Goal: Transaction & Acquisition: Purchase product/service

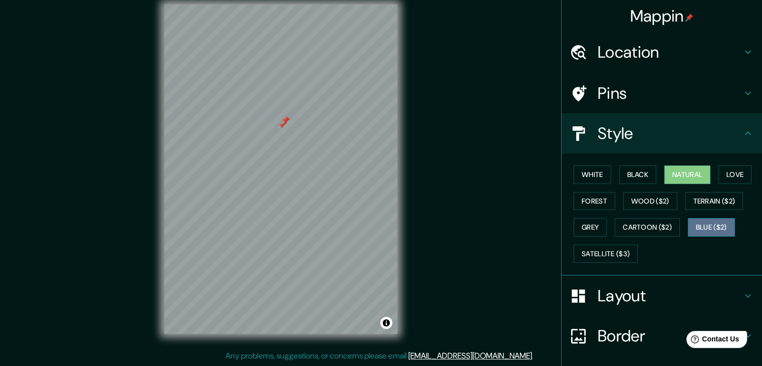
click at [698, 224] on button "Blue ($2)" at bounding box center [711, 227] width 47 height 19
click at [244, 126] on div at bounding box center [244, 125] width 8 height 8
click at [243, 125] on div at bounding box center [244, 125] width 8 height 8
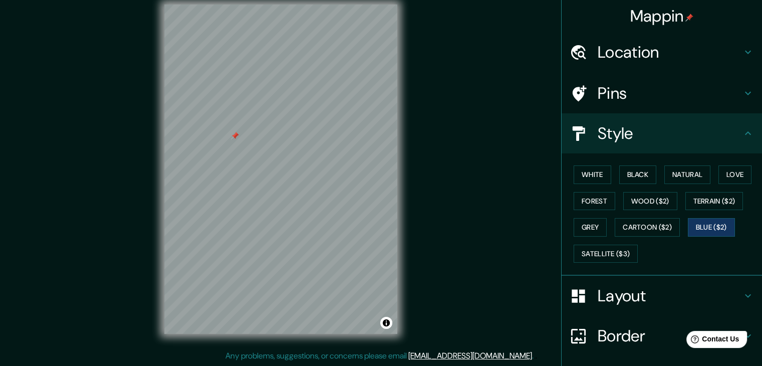
click at [234, 137] on div at bounding box center [235, 136] width 8 height 8
click at [585, 196] on button "Forest" at bounding box center [595, 201] width 42 height 19
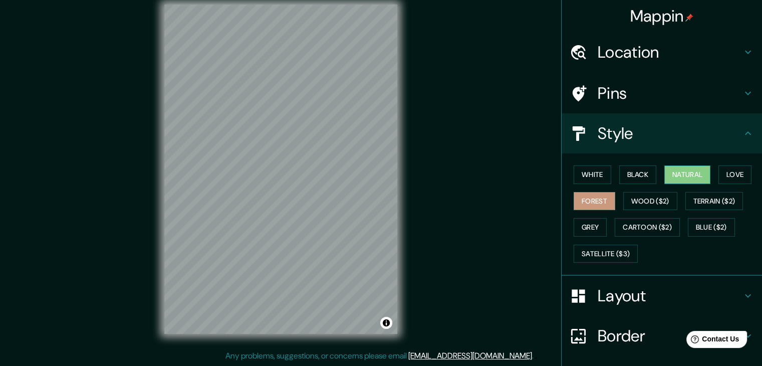
click at [692, 174] on button "Natural" at bounding box center [688, 174] width 46 height 19
click at [600, 253] on button "Satellite ($3)" at bounding box center [606, 254] width 64 height 19
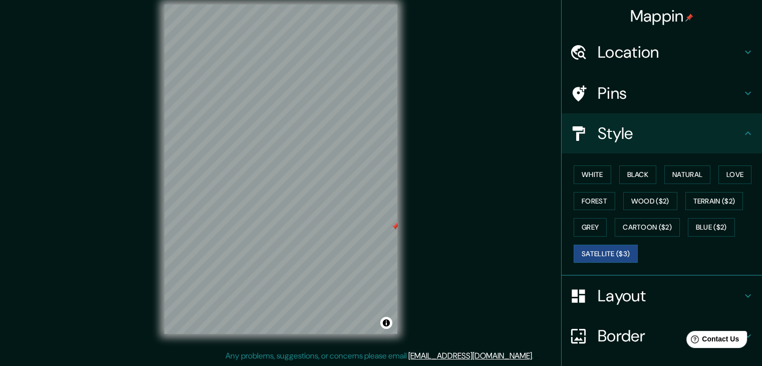
click at [466, 203] on div "Mappin Location Moreno, Provincia de Buenos Aires, Argentina Morón Provincia de…" at bounding box center [381, 176] width 762 height 377
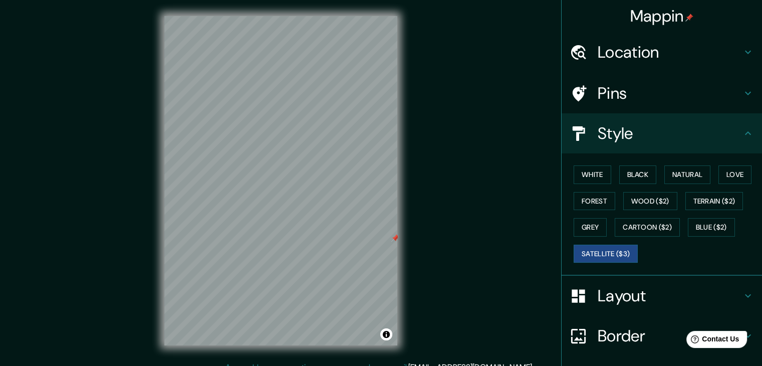
scroll to position [12, 0]
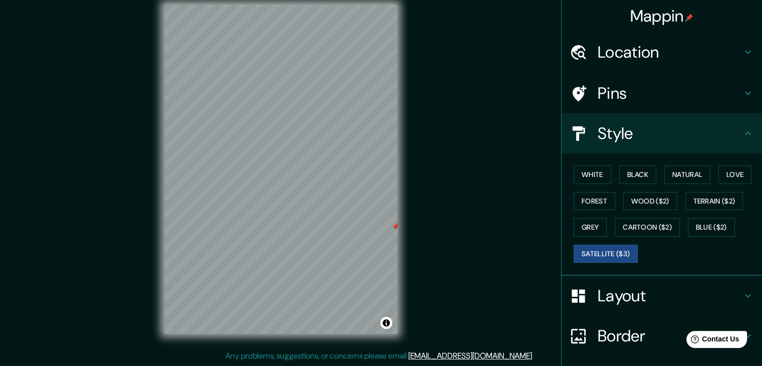
click at [455, 162] on div "Mappin Location Moreno, Provincia de Buenos Aires, Argentina Morón Provincia de…" at bounding box center [381, 176] width 762 height 377
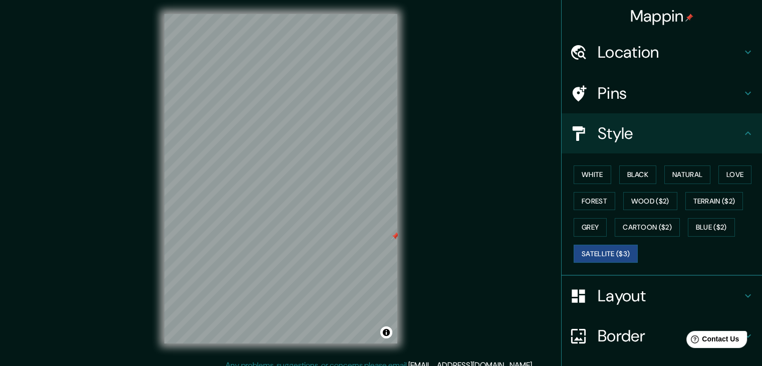
scroll to position [0, 0]
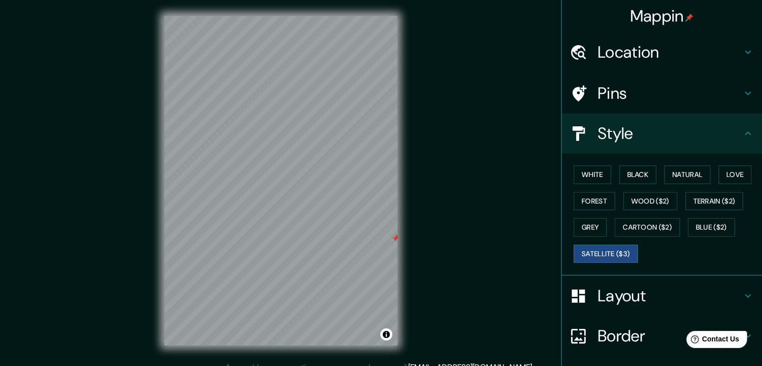
click at [621, 248] on button "Satellite ($3)" at bounding box center [606, 254] width 64 height 19
click at [481, 215] on div "Mappin Location Moreno, Provincia de Buenos Aires, Argentina Morón Provincia de…" at bounding box center [381, 188] width 762 height 377
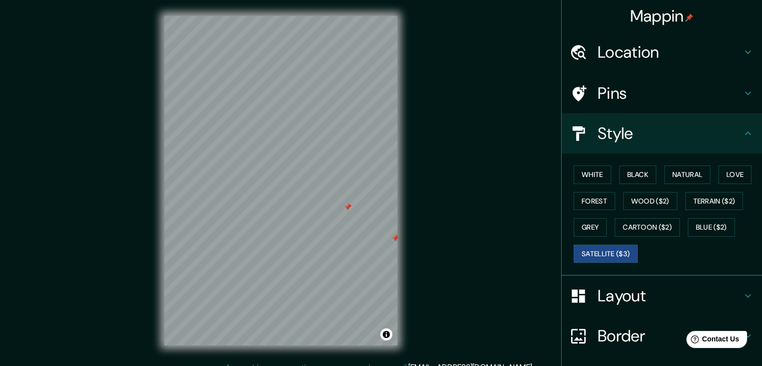
click at [347, 207] on div at bounding box center [348, 207] width 8 height 8
click at [396, 238] on div at bounding box center [395, 238] width 8 height 8
click at [641, 235] on button "Cartoon ($2)" at bounding box center [647, 227] width 65 height 19
click at [607, 249] on button "Satellite ($3)" at bounding box center [606, 254] width 64 height 19
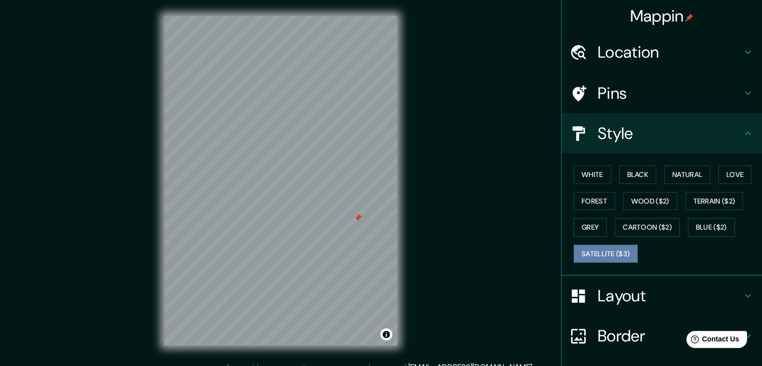
click at [607, 249] on button "Satellite ($3)" at bounding box center [606, 254] width 64 height 19
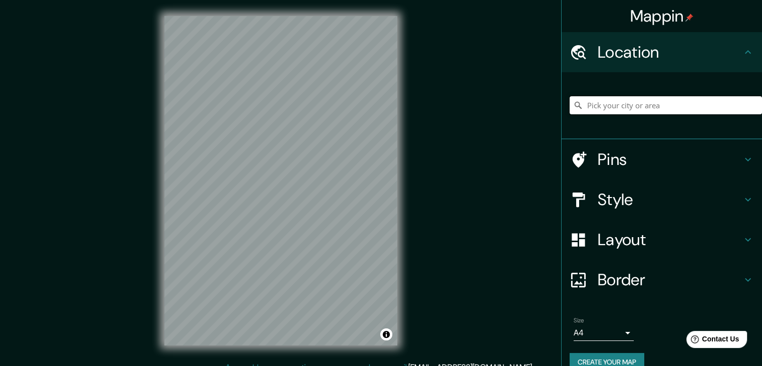
click at [619, 105] on input "Pick your city or area" at bounding box center [666, 105] width 192 height 18
click at [720, 110] on input "[GEOGRAPHIC_DATA], [US_STATE], [GEOGRAPHIC_DATA]" at bounding box center [666, 105] width 192 height 18
type input "[GEOGRAPHIC_DATA], [US_STATE], [GEOGRAPHIC_DATA]"
click at [750, 102] on icon "Clear" at bounding box center [754, 105] width 8 height 8
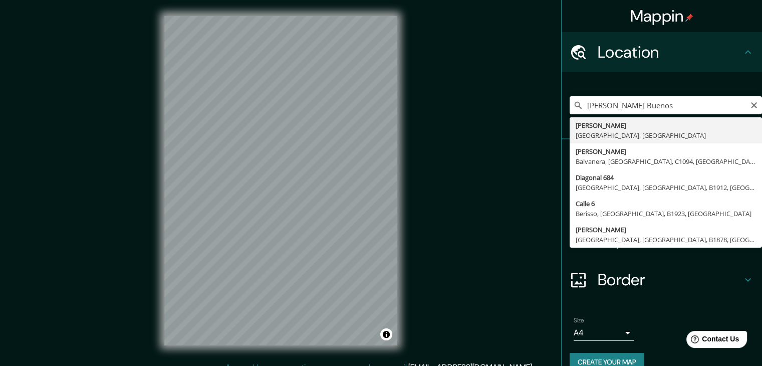
type input "[PERSON_NAME], [GEOGRAPHIC_DATA], [GEOGRAPHIC_DATA]"
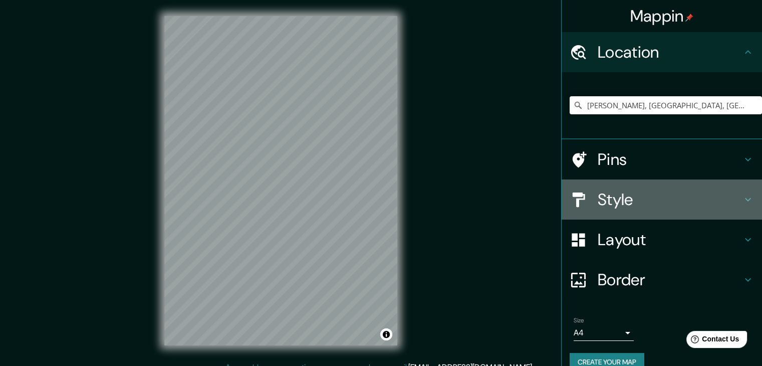
click at [609, 204] on h4 "Style" at bounding box center [670, 199] width 144 height 20
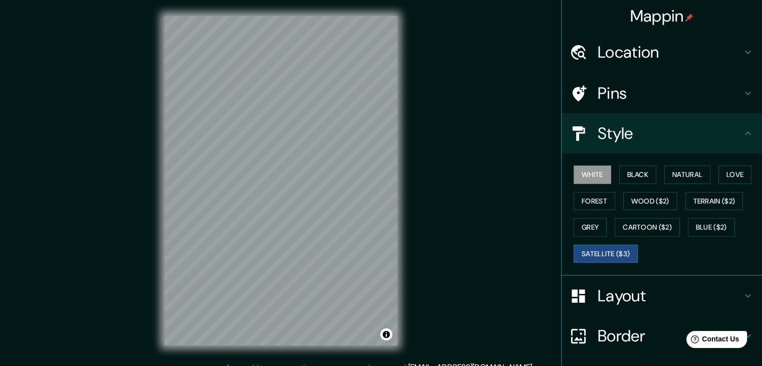
click at [603, 246] on button "Satellite ($3)" at bounding box center [606, 254] width 64 height 19
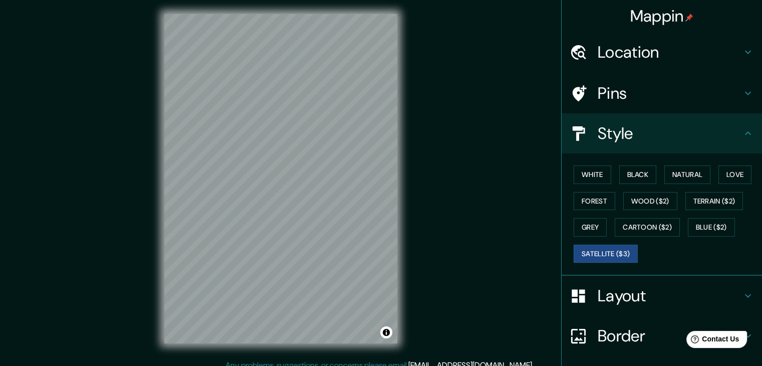
scroll to position [4, 0]
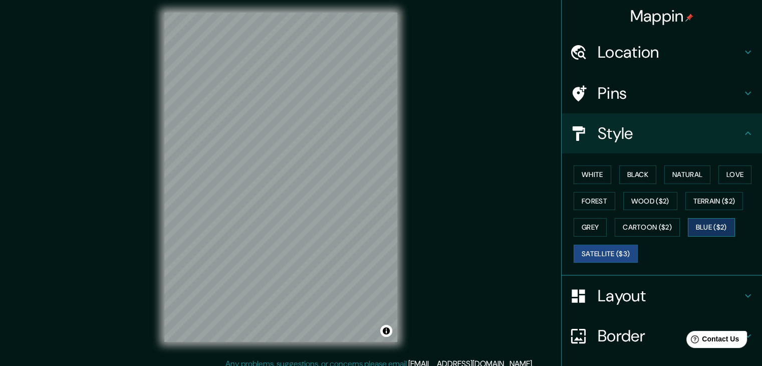
click at [690, 225] on button "Blue ($2)" at bounding box center [711, 227] width 47 height 19
click at [455, 217] on div "Mappin Location [GEOGRAPHIC_DATA], [GEOGRAPHIC_DATA], [GEOGRAPHIC_DATA] Pins St…" at bounding box center [381, 184] width 762 height 377
click at [596, 259] on button "Satellite ($3)" at bounding box center [606, 254] width 64 height 19
click at [420, 212] on div "Mappin Location [GEOGRAPHIC_DATA], [GEOGRAPHIC_DATA], [GEOGRAPHIC_DATA] Pins St…" at bounding box center [381, 184] width 762 height 377
click at [711, 226] on button "Blue ($2)" at bounding box center [711, 227] width 47 height 19
